Goal: Obtain resource: Obtain resource

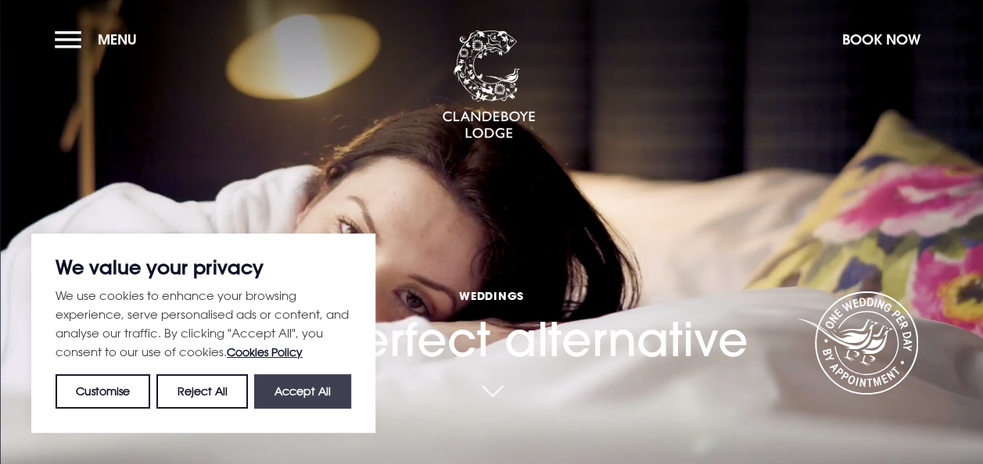
click at [306, 393] on button "Accept All" at bounding box center [302, 391] width 97 height 34
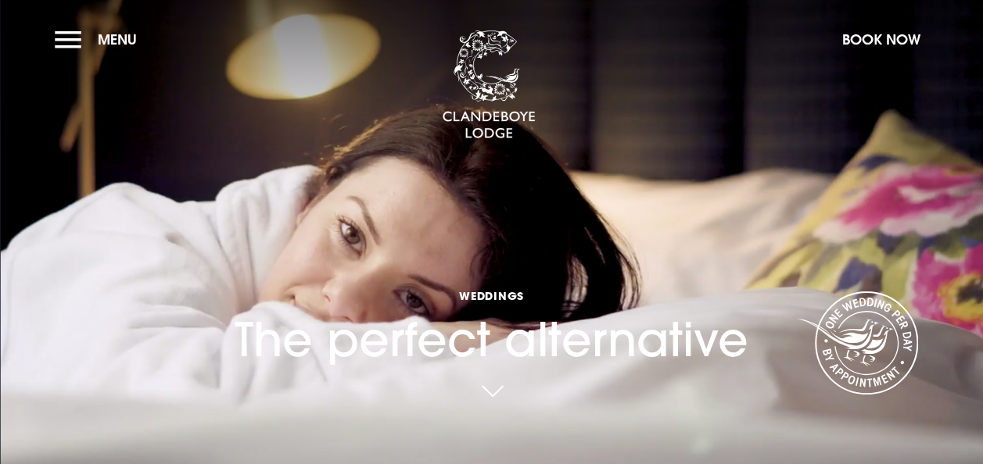
checkbox input "true"
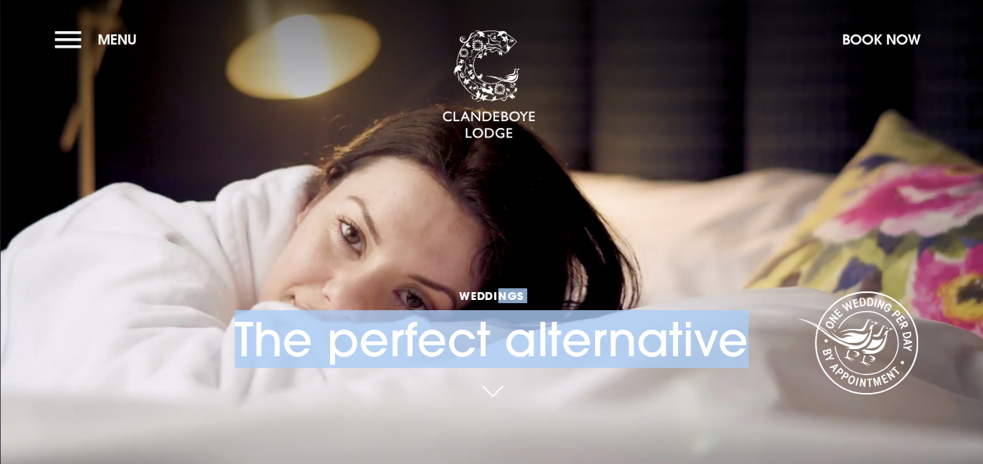
drag, startPoint x: 502, startPoint y: 292, endPoint x: 494, endPoint y: 372, distance: 80.1
click at [494, 372] on div "Weddings The perfect alternative" at bounding box center [491, 160] width 532 height 562
click at [494, 381] on link at bounding box center [492, 395] width 36 height 34
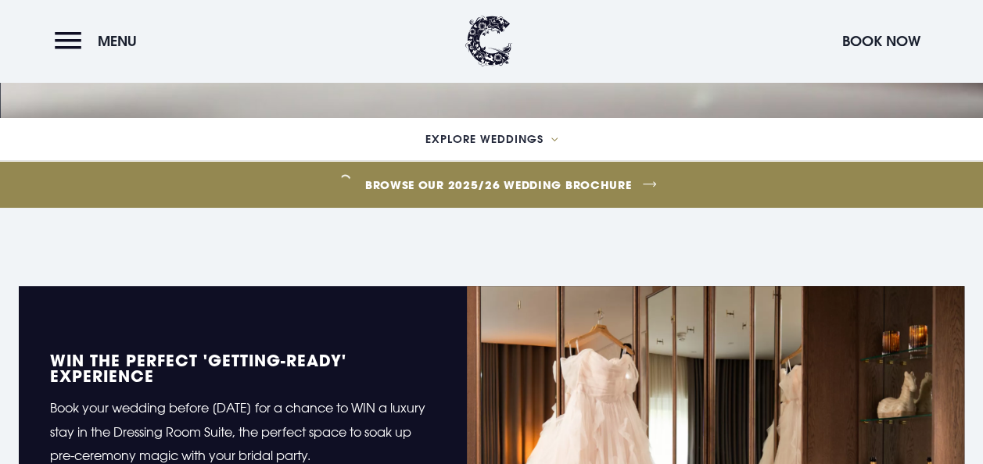
scroll to position [347, 0]
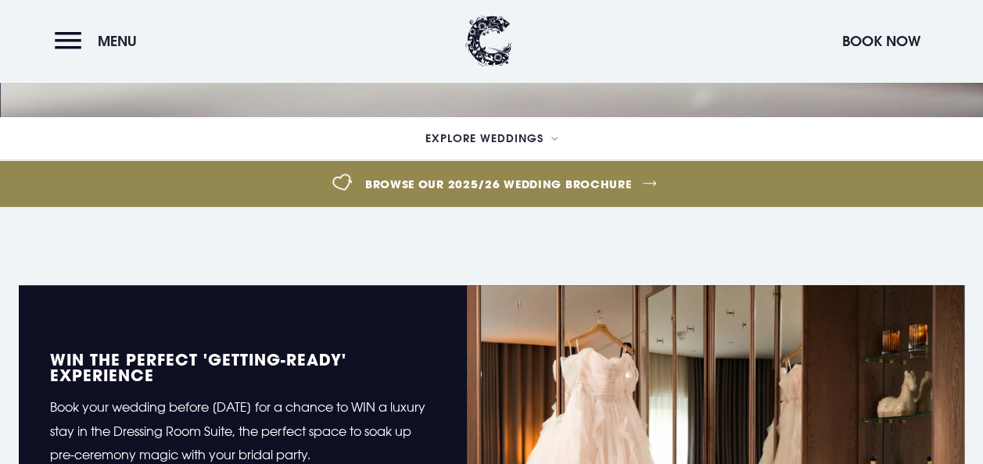
click at [564, 188] on link "Browse our 2025/26 wedding brochure" at bounding box center [498, 184] width 2232 height 59
